Goal: Task Accomplishment & Management: Use online tool/utility

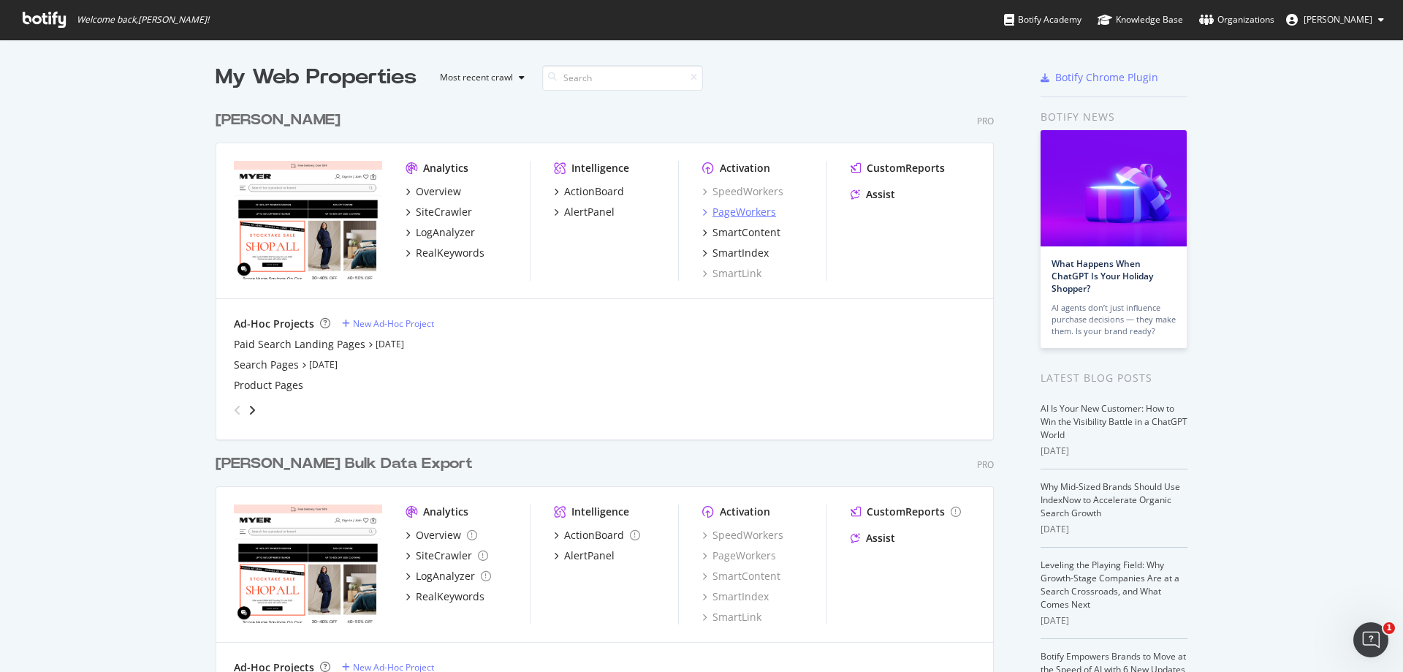
click at [727, 213] on div "PageWorkers" at bounding box center [744, 212] width 64 height 15
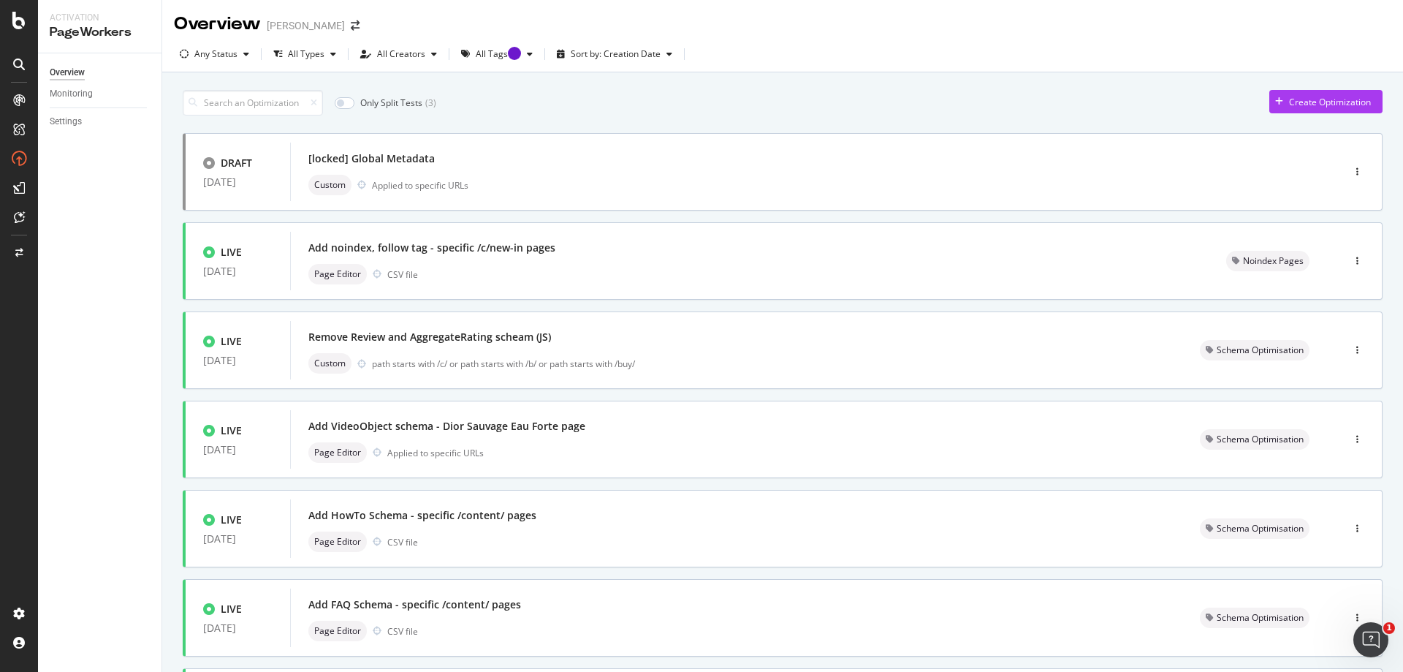
click at [170, 259] on div "Only Split Tests ( 3 ) Create Optimization DRAFT [DATE] [locked] Global Metadat…" at bounding box center [782, 589] width 1241 height 1035
click at [174, 337] on div "Only Split Tests ( 3 ) Create Optimization DRAFT [DATE] [locked] Global Metadat…" at bounding box center [782, 589] width 1241 height 1035
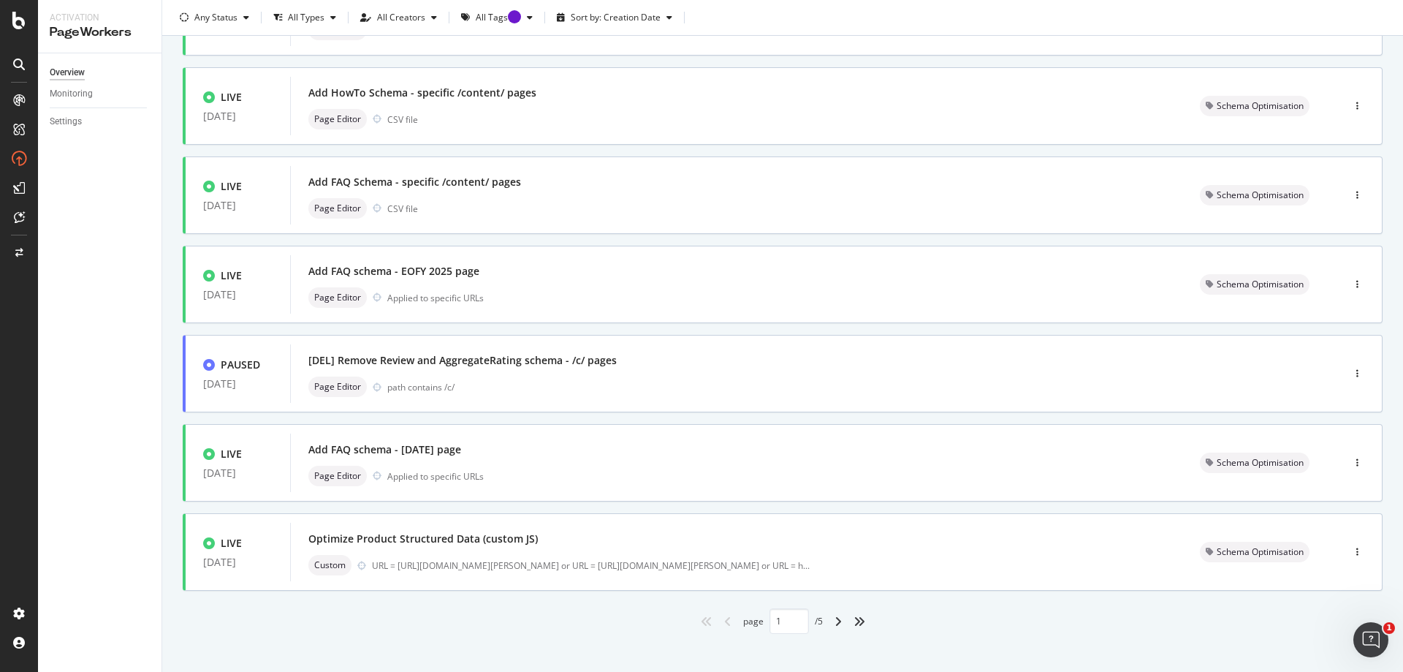
scroll to position [435, 0]
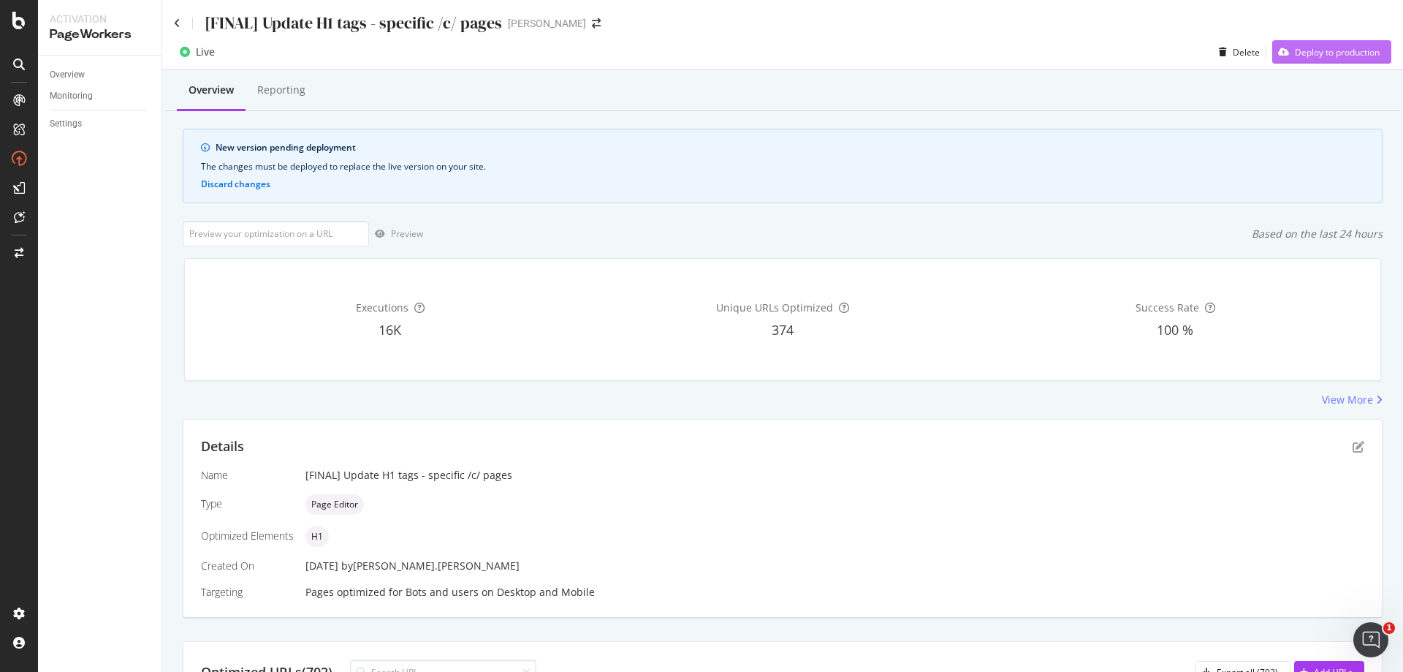
click at [1317, 57] on div "Deploy to production" at bounding box center [1337, 52] width 85 height 12
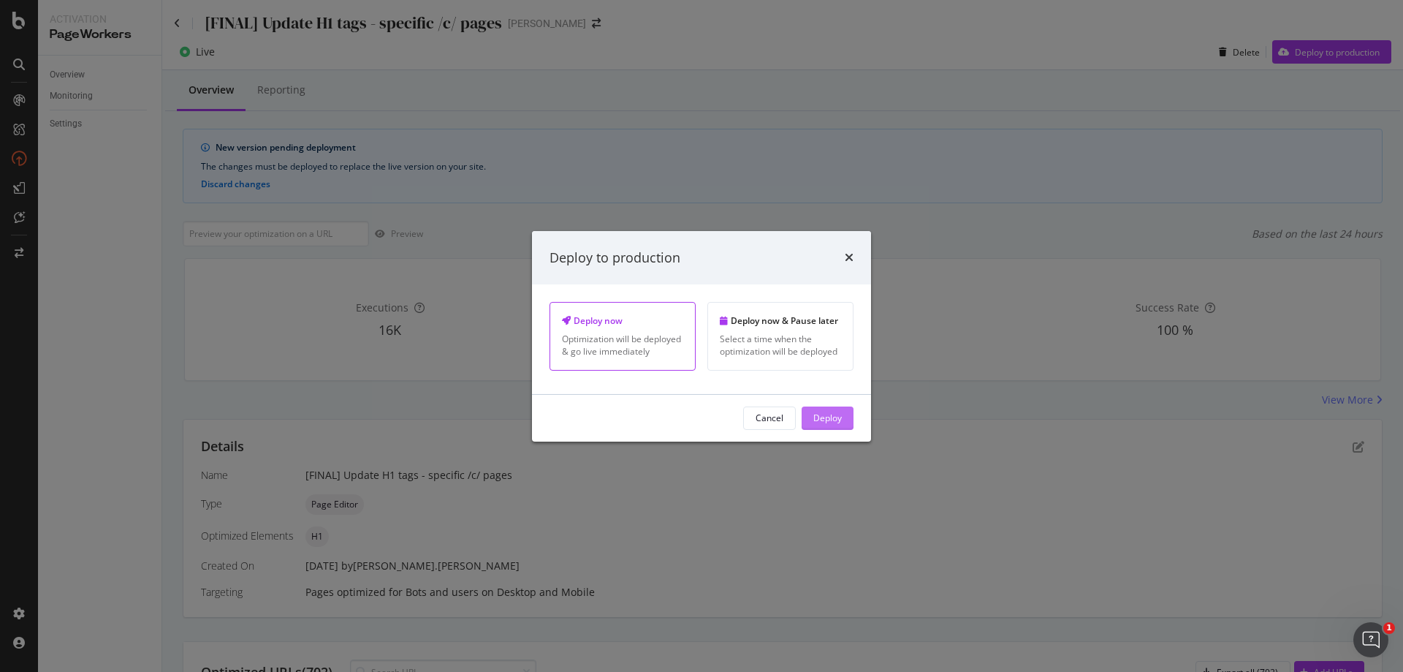
click at [832, 423] on div "Deploy" at bounding box center [827, 417] width 28 height 12
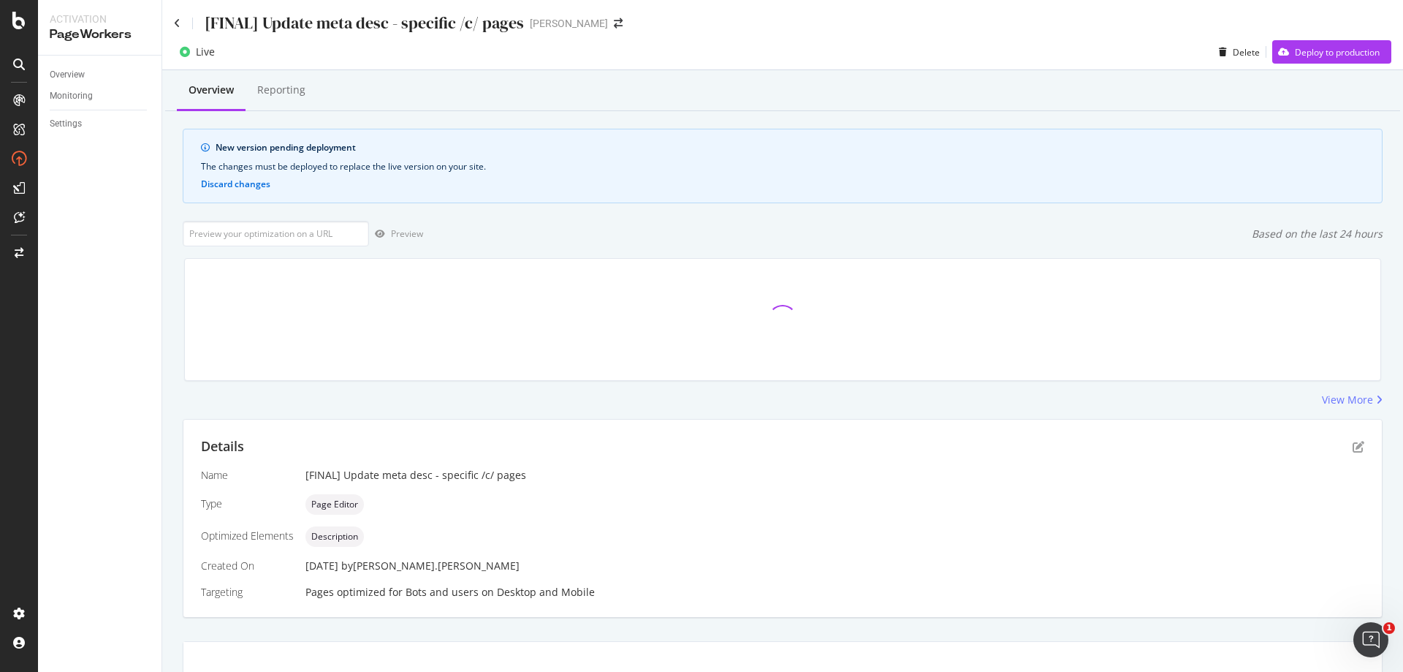
scroll to position [13, 0]
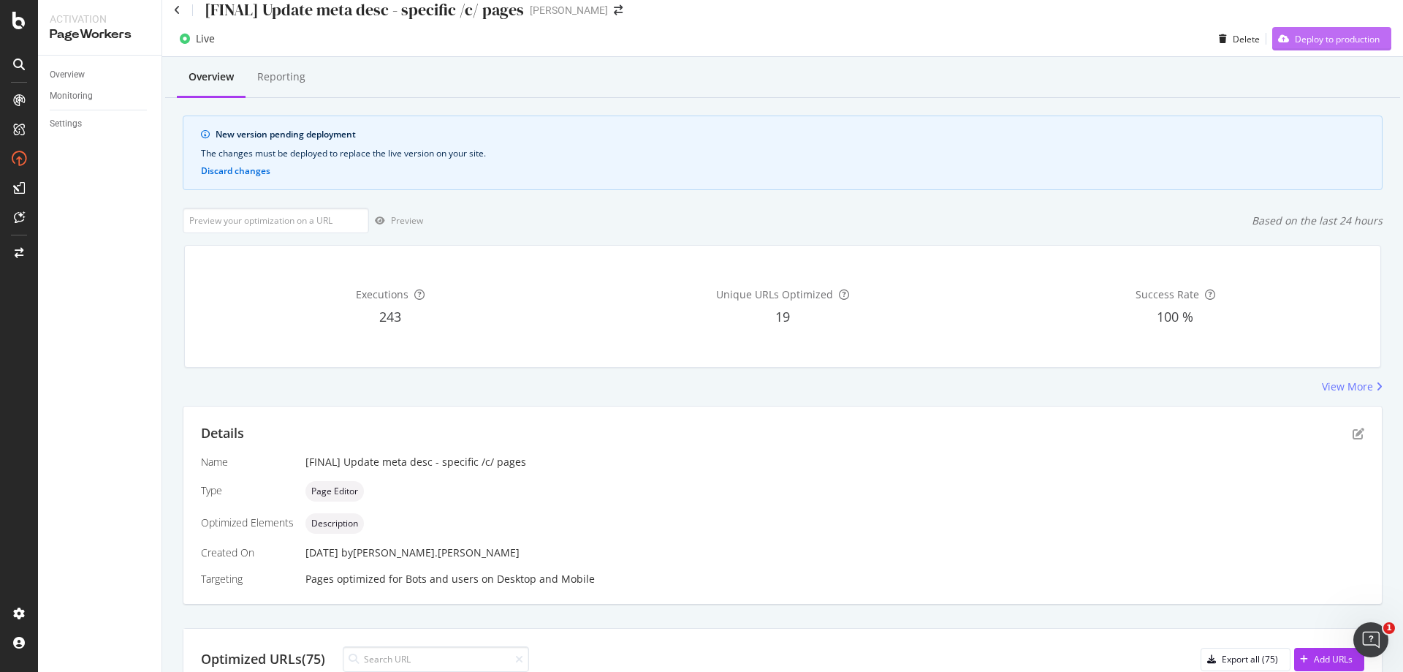
click at [1295, 43] on div "Deploy to production" at bounding box center [1337, 39] width 85 height 12
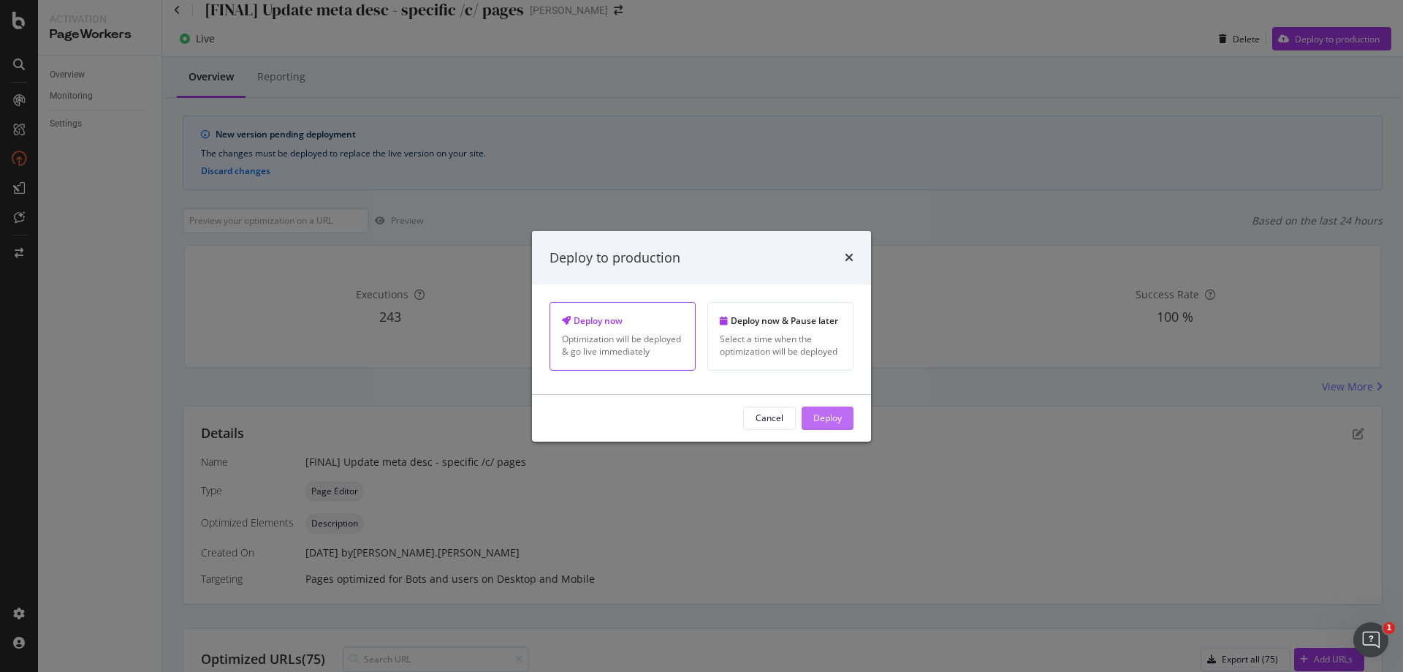
click at [832, 414] on div "Deploy" at bounding box center [827, 417] width 28 height 12
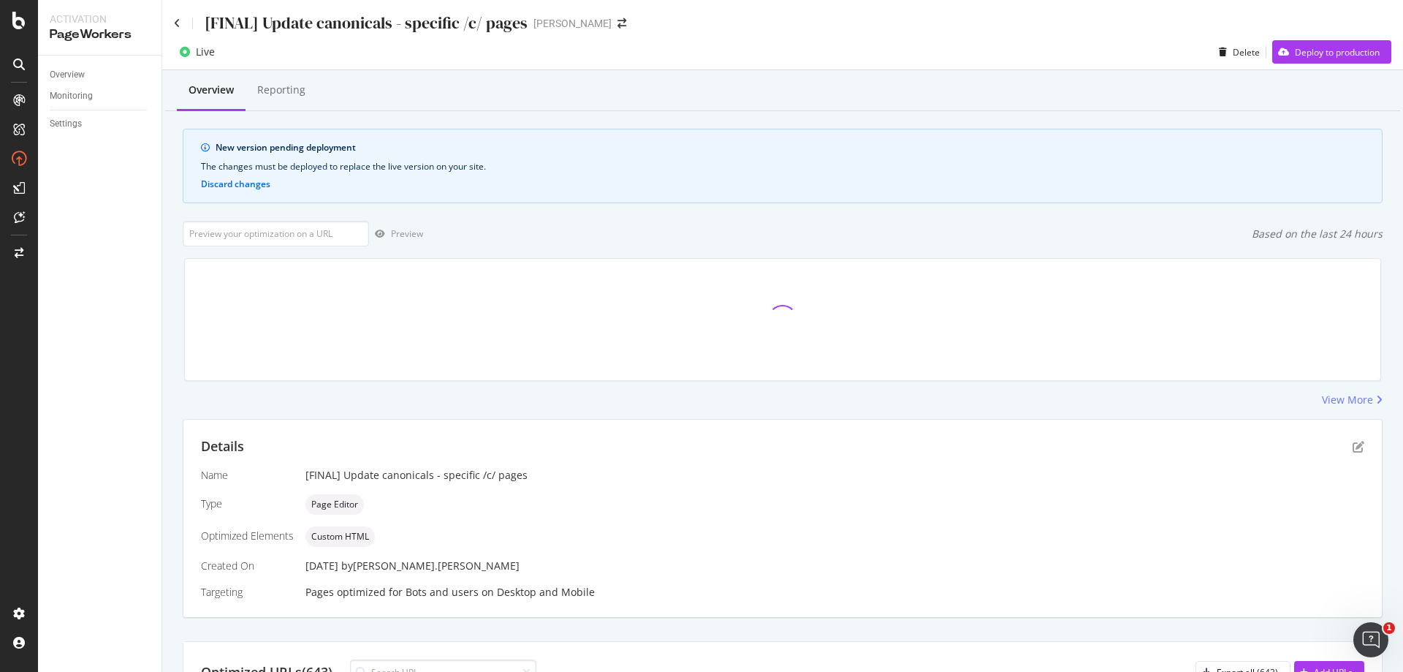
scroll to position [13, 0]
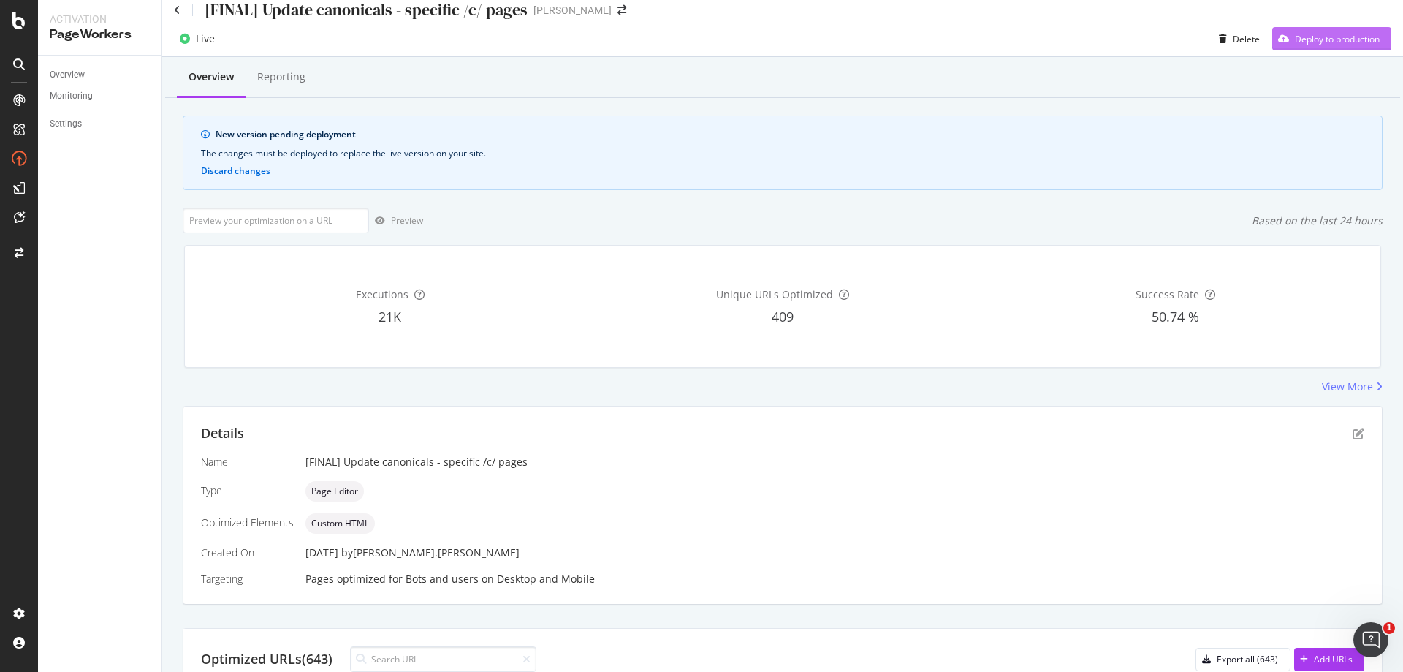
click at [1337, 33] on div "Deploy to production" at bounding box center [1337, 39] width 85 height 12
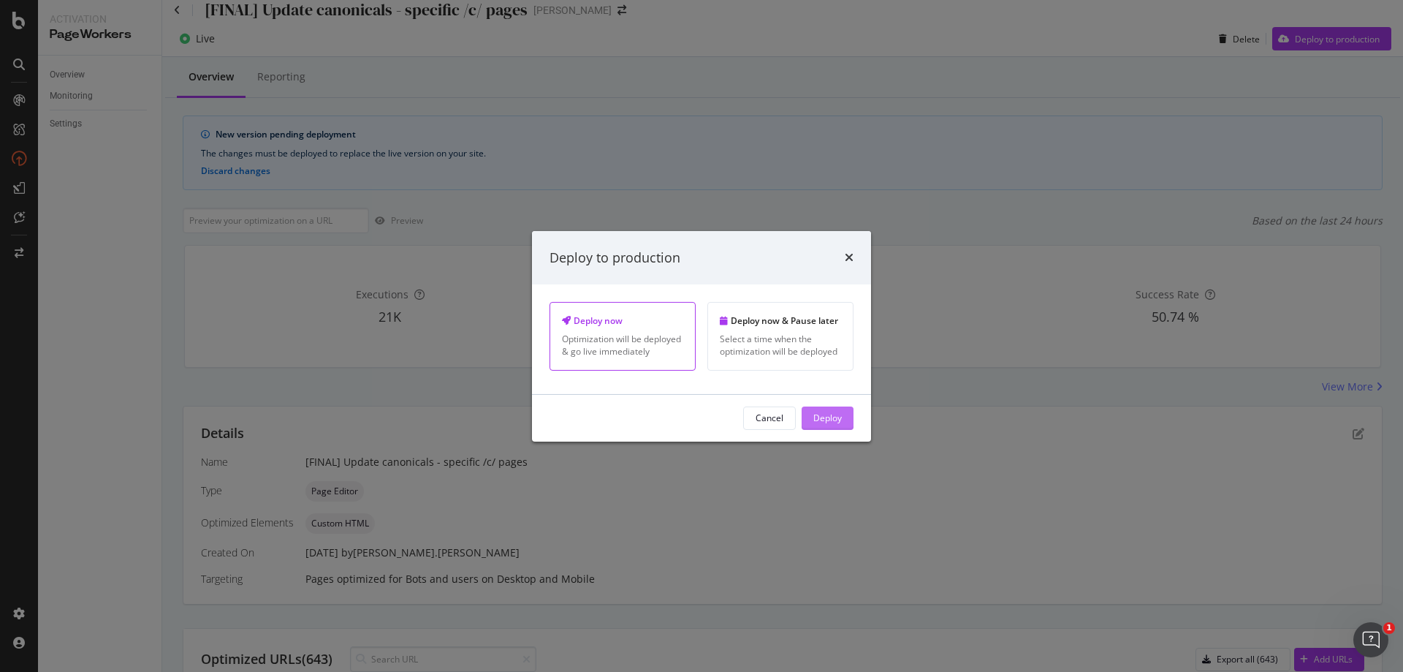
click at [832, 413] on div "Deploy" at bounding box center [827, 417] width 28 height 12
